Goal: Navigation & Orientation: Find specific page/section

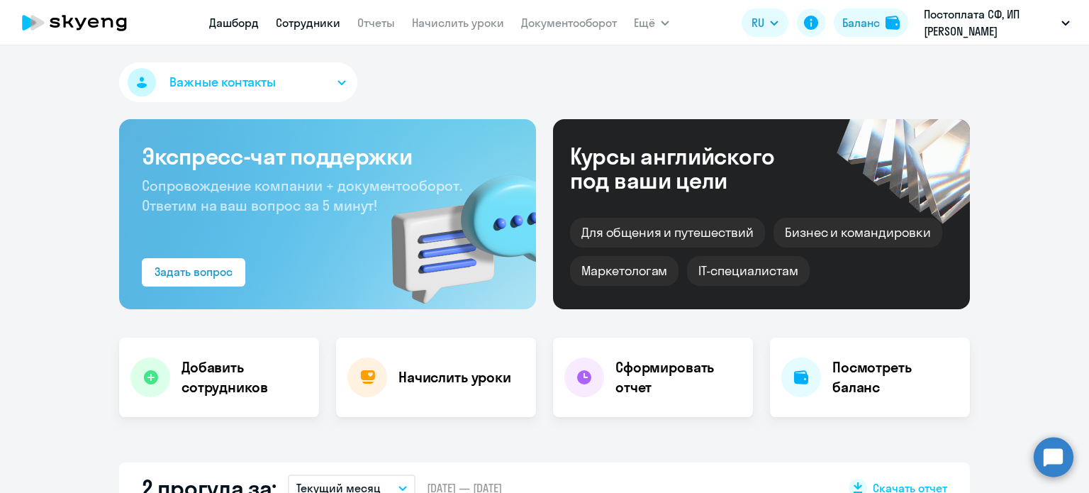
click at [329, 21] on link "Сотрудники" at bounding box center [308, 23] width 65 height 14
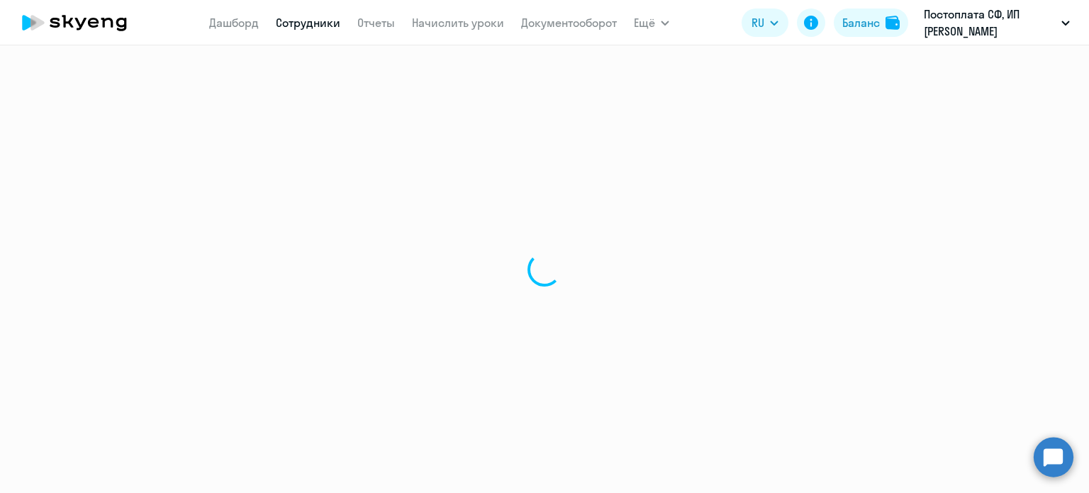
select select "30"
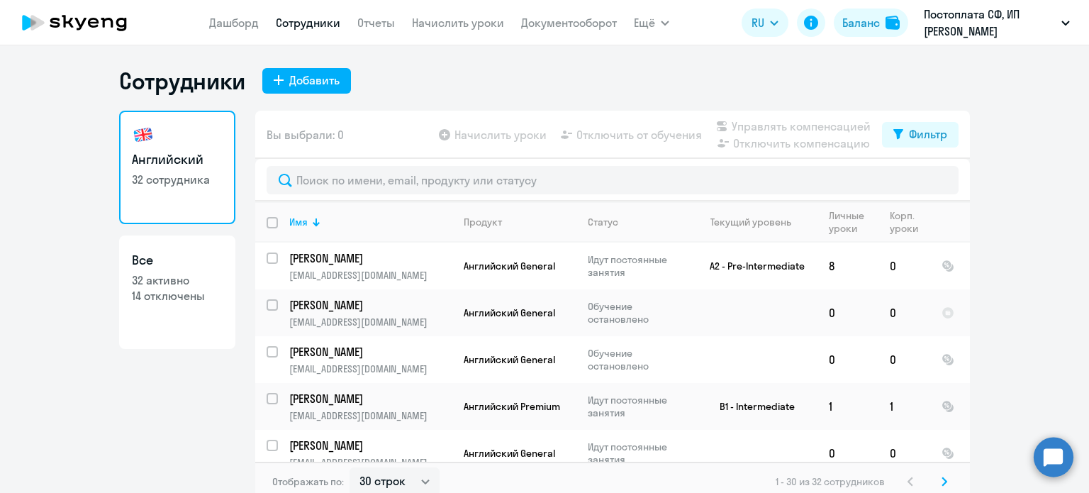
scroll to position [9, 0]
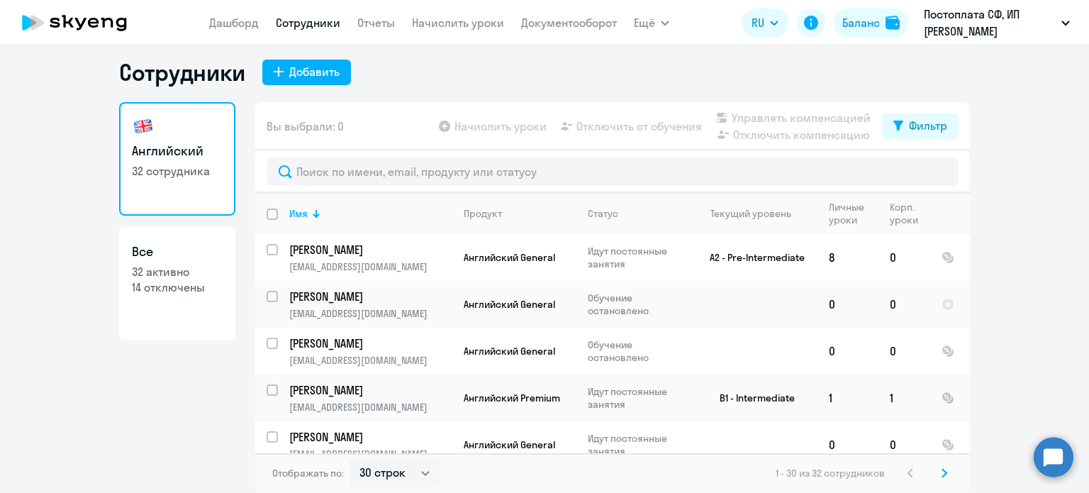
drag, startPoint x: 46, startPoint y: 194, endPoint x: 83, endPoint y: 375, distance: 185.2
drag, startPoint x: 62, startPoint y: 230, endPoint x: 119, endPoint y: 289, distance: 81.7
click at [254, 30] on link "Дашборд" at bounding box center [234, 23] width 50 height 14
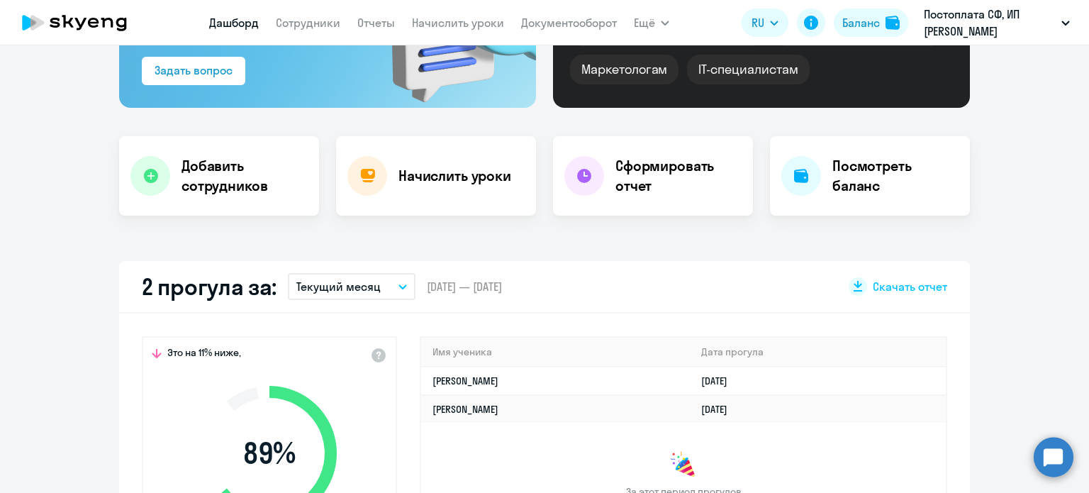
drag, startPoint x: 64, startPoint y: 221, endPoint x: 68, endPoint y: 350, distance: 129.1
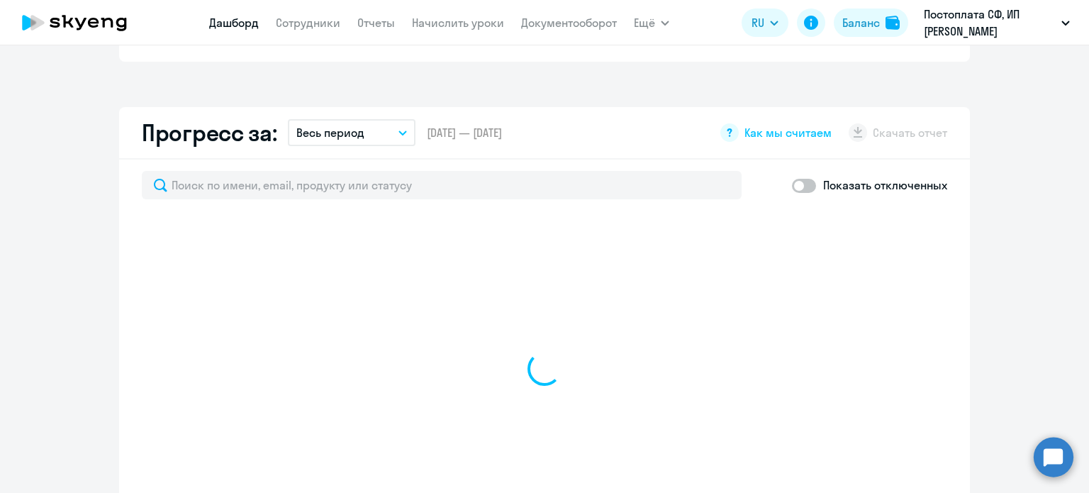
drag, startPoint x: 43, startPoint y: 293, endPoint x: 45, endPoint y: 308, distance: 15.0
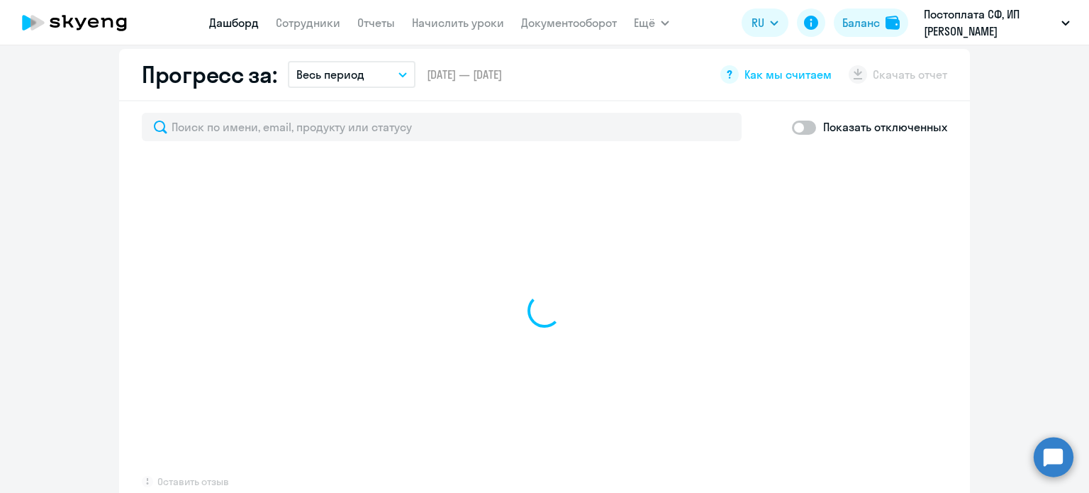
select select "30"
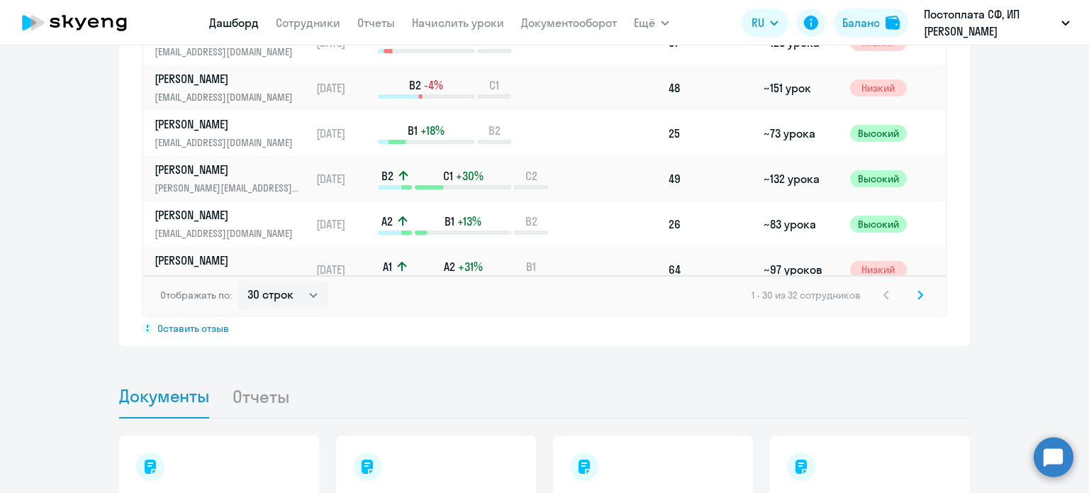
scroll to position [1085, 0]
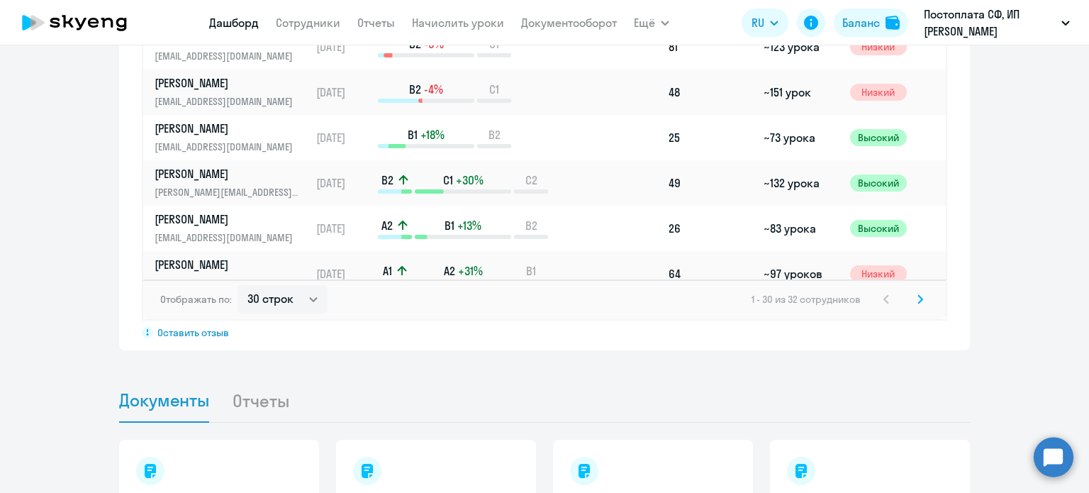
click at [272, 400] on li "Отчеты" at bounding box center [272, 400] width 80 height 43
click at [247, 403] on li "Отчеты" at bounding box center [272, 400] width 80 height 43
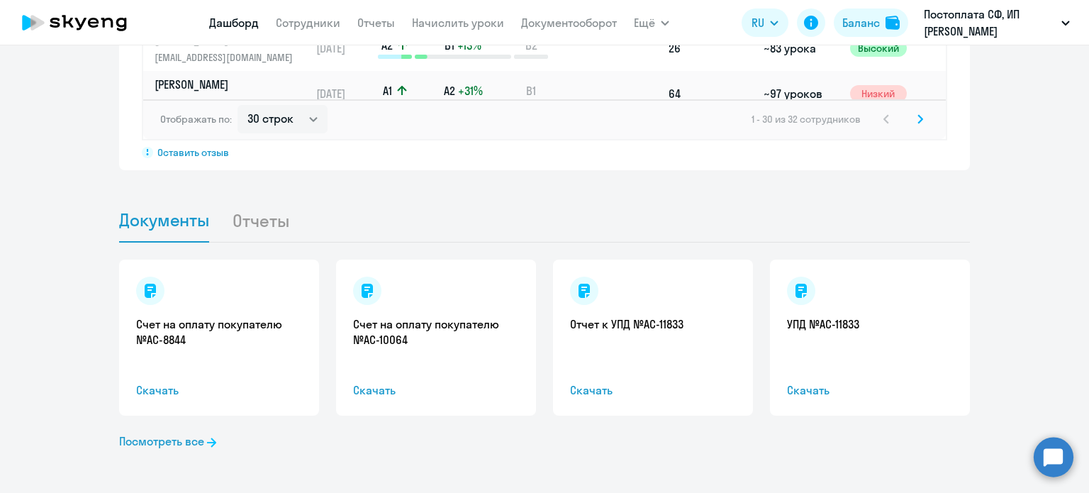
drag, startPoint x: 53, startPoint y: 243, endPoint x: 101, endPoint y: 388, distance: 152.2
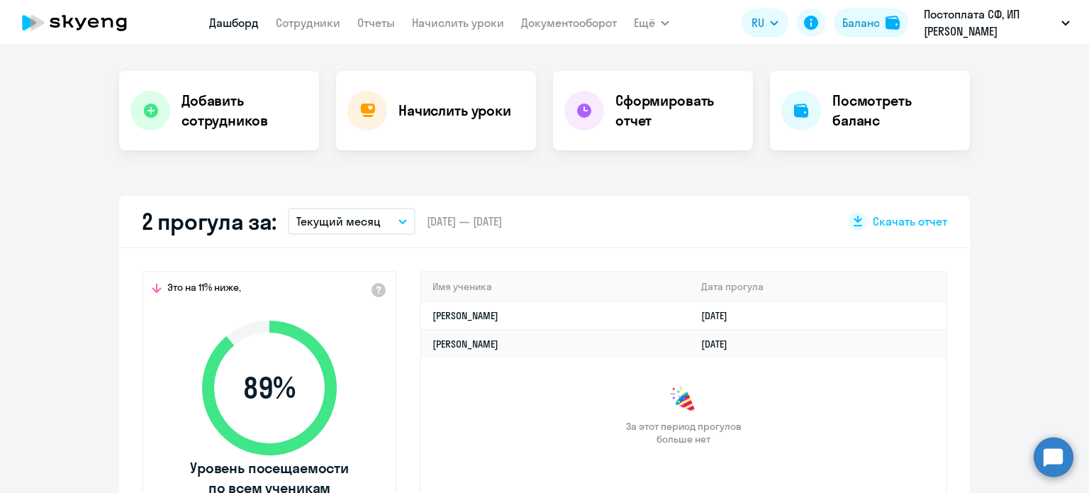
drag, startPoint x: 84, startPoint y: 401, endPoint x: 84, endPoint y: 208, distance: 192.9
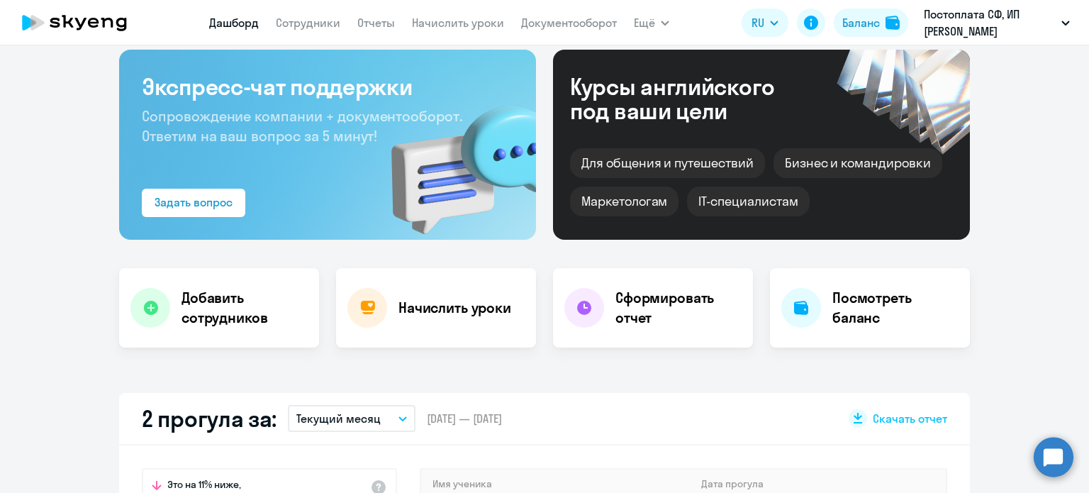
scroll to position [0, 0]
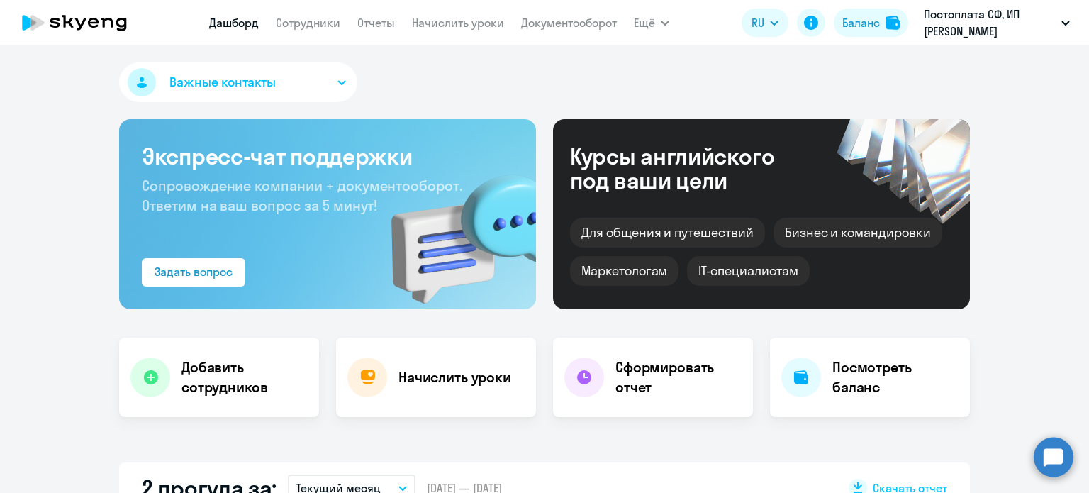
drag, startPoint x: 51, startPoint y: 297, endPoint x: 64, endPoint y: 176, distance: 121.9
click at [596, 26] on link "Документооборот" at bounding box center [569, 23] width 96 height 14
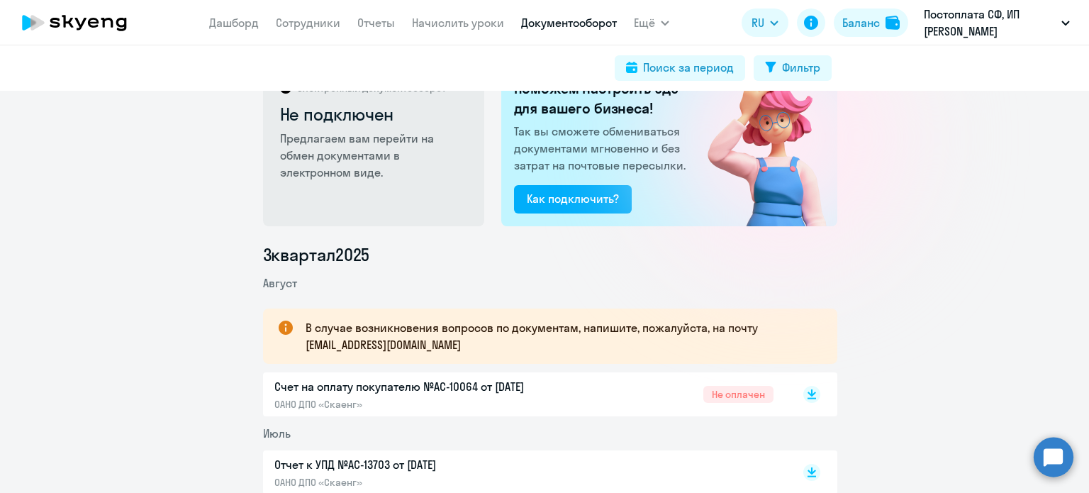
scroll to position [239, 0]
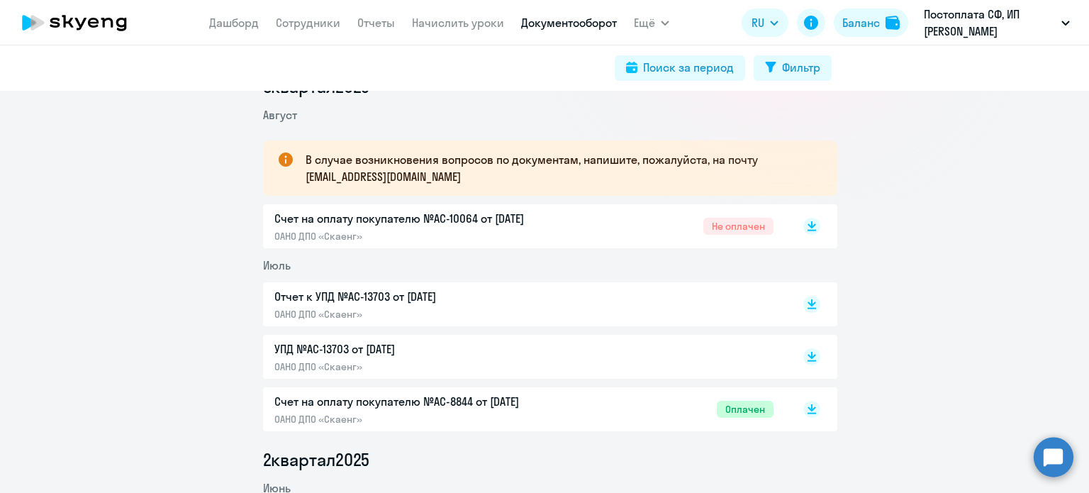
drag, startPoint x: 191, startPoint y: 191, endPoint x: 190, endPoint y: 301, distance: 110.6
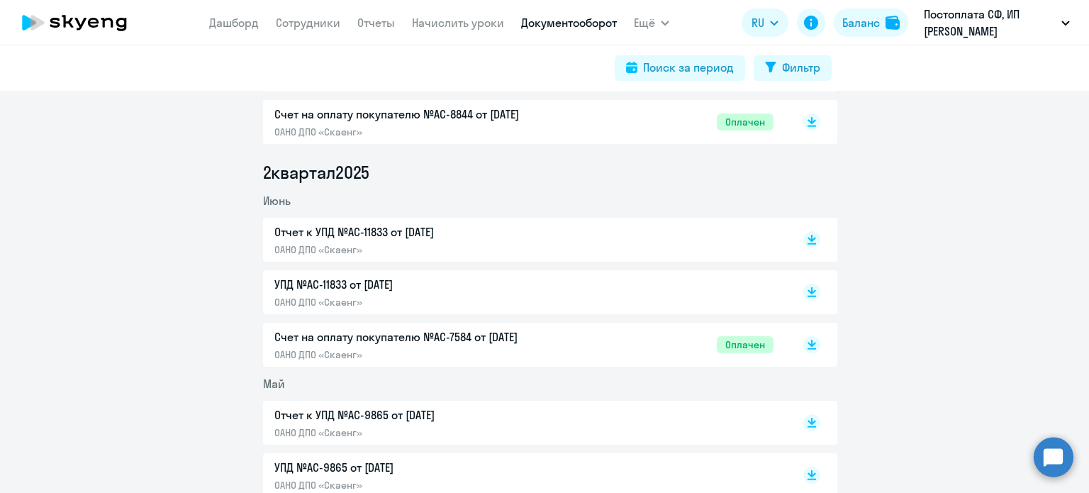
drag, startPoint x: 176, startPoint y: 269, endPoint x: 175, endPoint y: 362, distance: 92.9
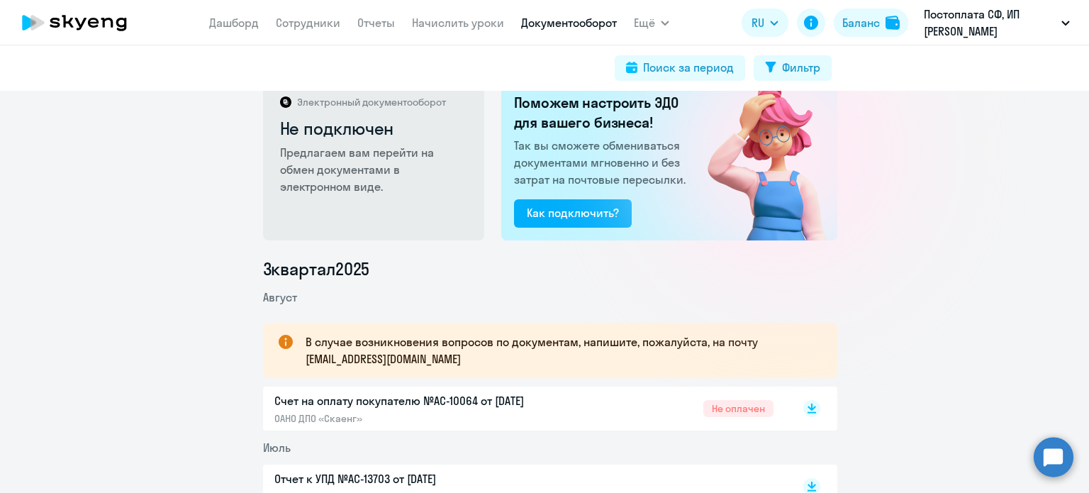
scroll to position [0, 0]
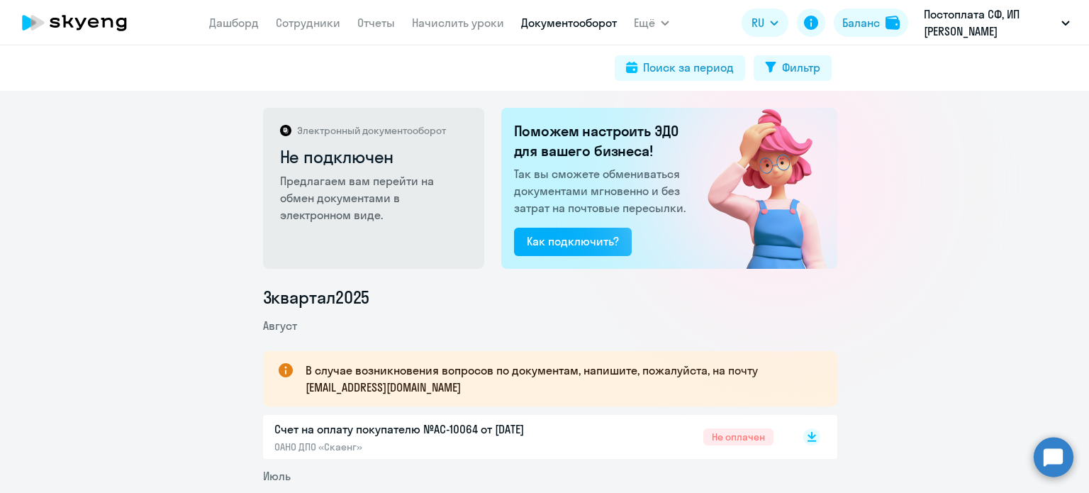
drag, startPoint x: 175, startPoint y: 362, endPoint x: 187, endPoint y: 211, distance: 151.5
click at [384, 22] on link "Отчеты" at bounding box center [376, 23] width 38 height 14
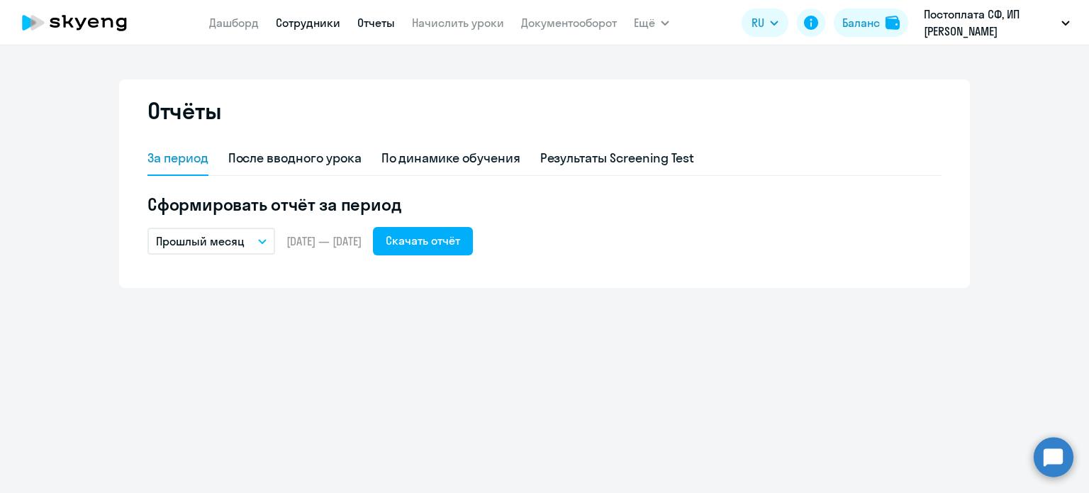
click at [320, 25] on link "Сотрудники" at bounding box center [308, 23] width 65 height 14
select select "30"
